Goal: Navigation & Orientation: Find specific page/section

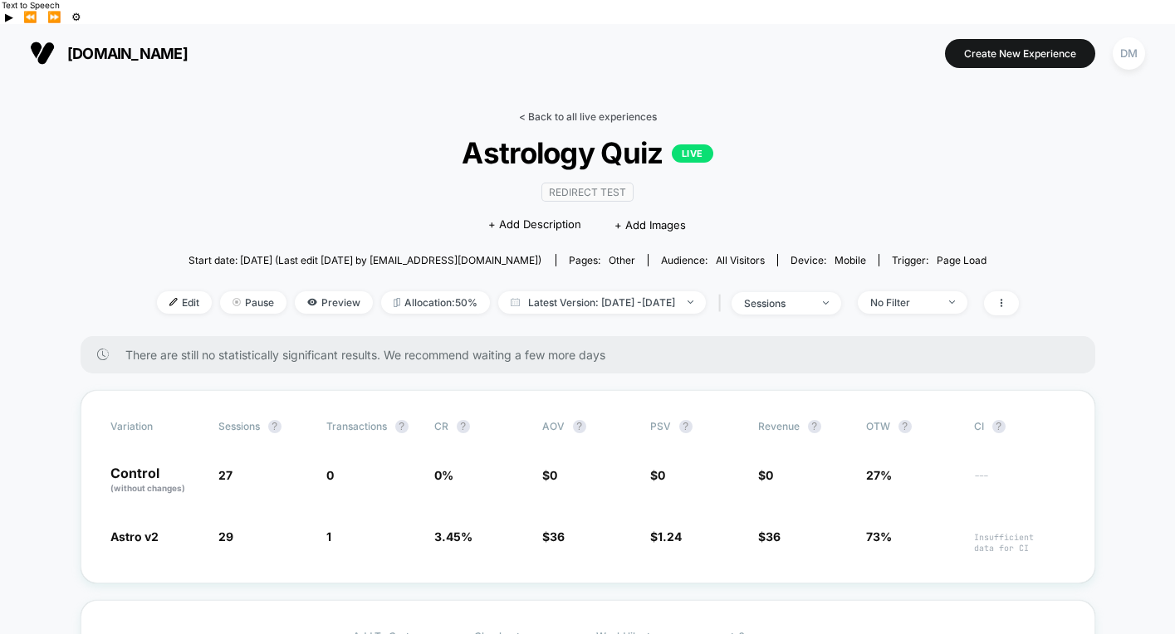
click at [552, 110] on link "< Back to all live experiences" at bounding box center [588, 116] width 138 height 12
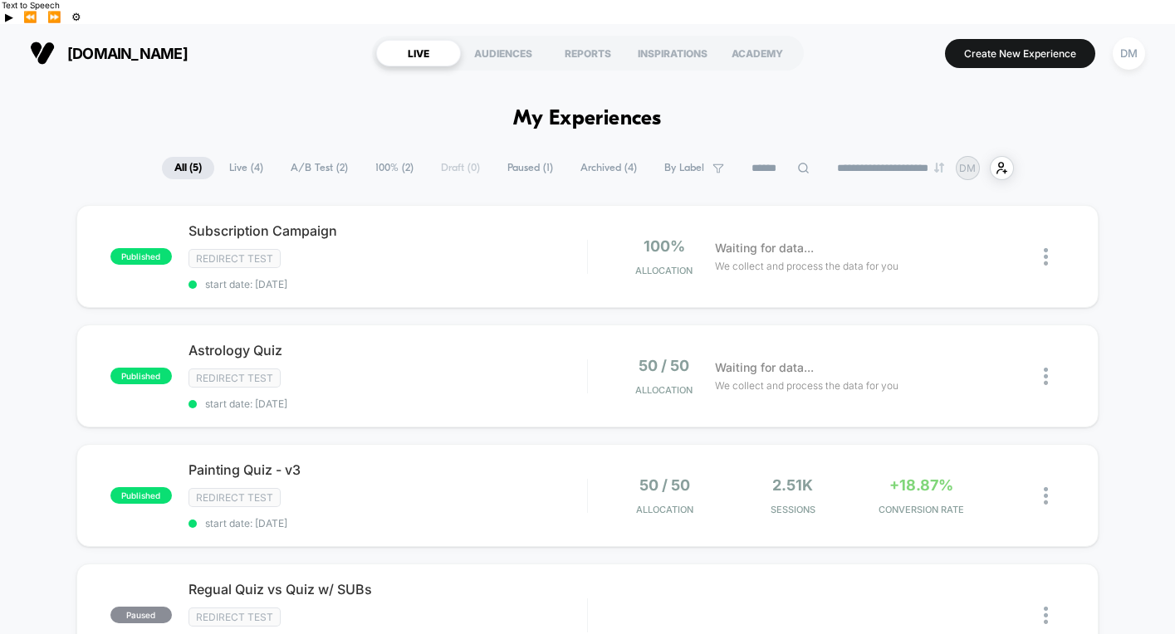
scroll to position [22, 0]
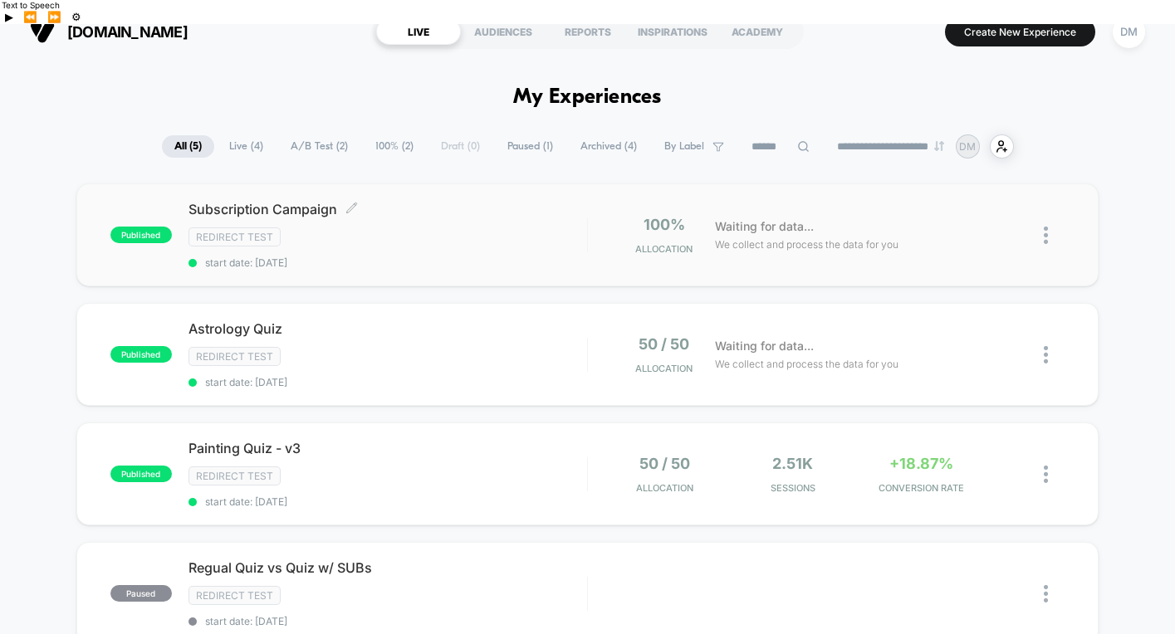
click at [460, 201] on span "Subscription Campaign Click to edit experience details" at bounding box center [387, 209] width 399 height 17
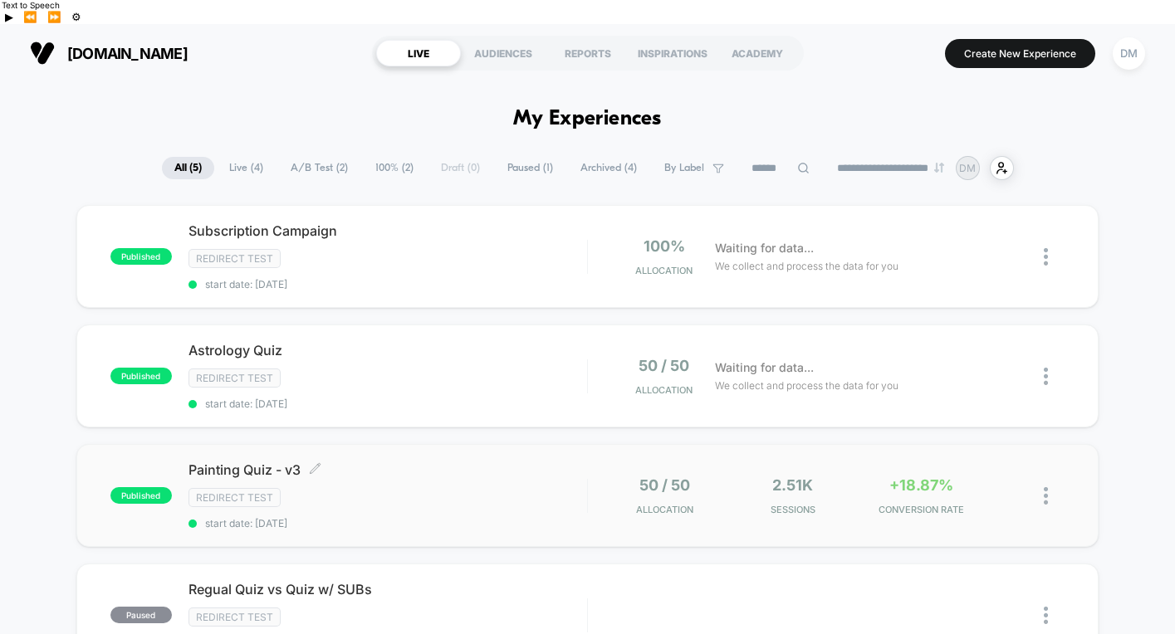
click at [431, 462] on span "Painting Quiz - v3 Click to edit experience details" at bounding box center [387, 470] width 399 height 17
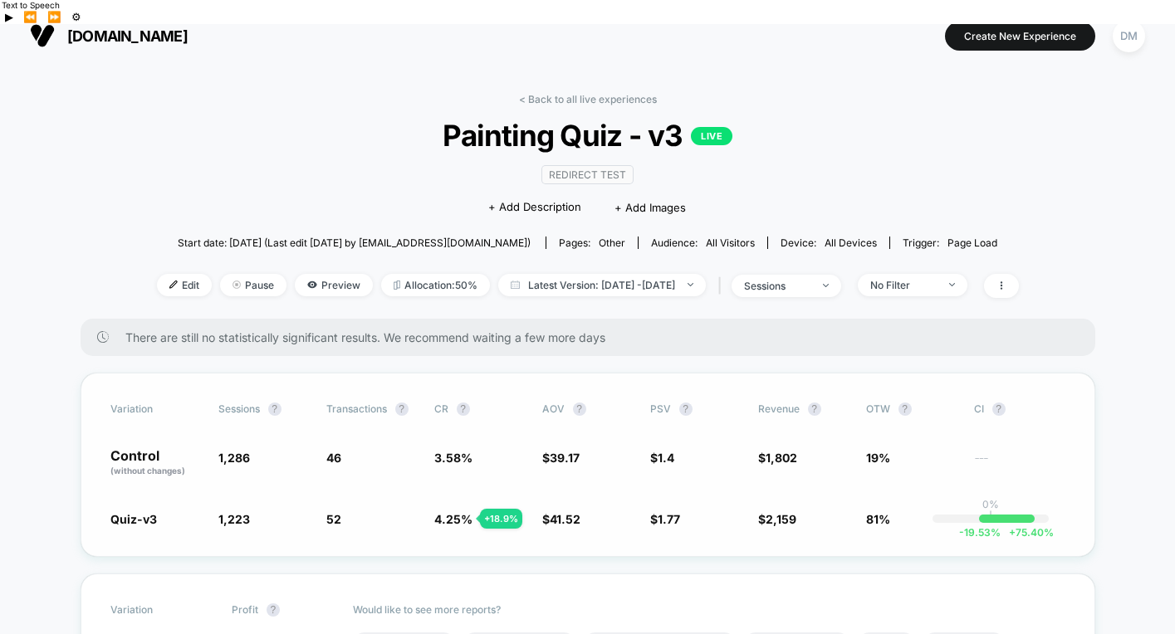
scroll to position [30, 0]
